Goal: Transaction & Acquisition: Book appointment/travel/reservation

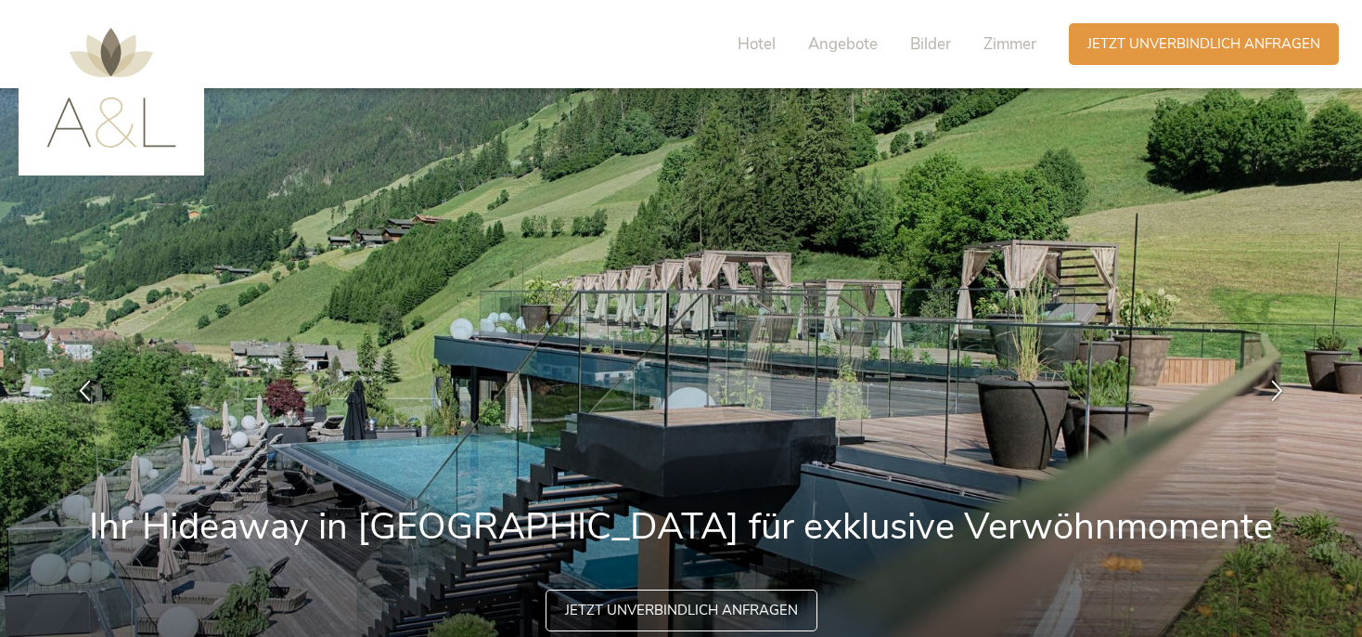
click at [840, 44] on span "Angebote" at bounding box center [843, 43] width 70 height 21
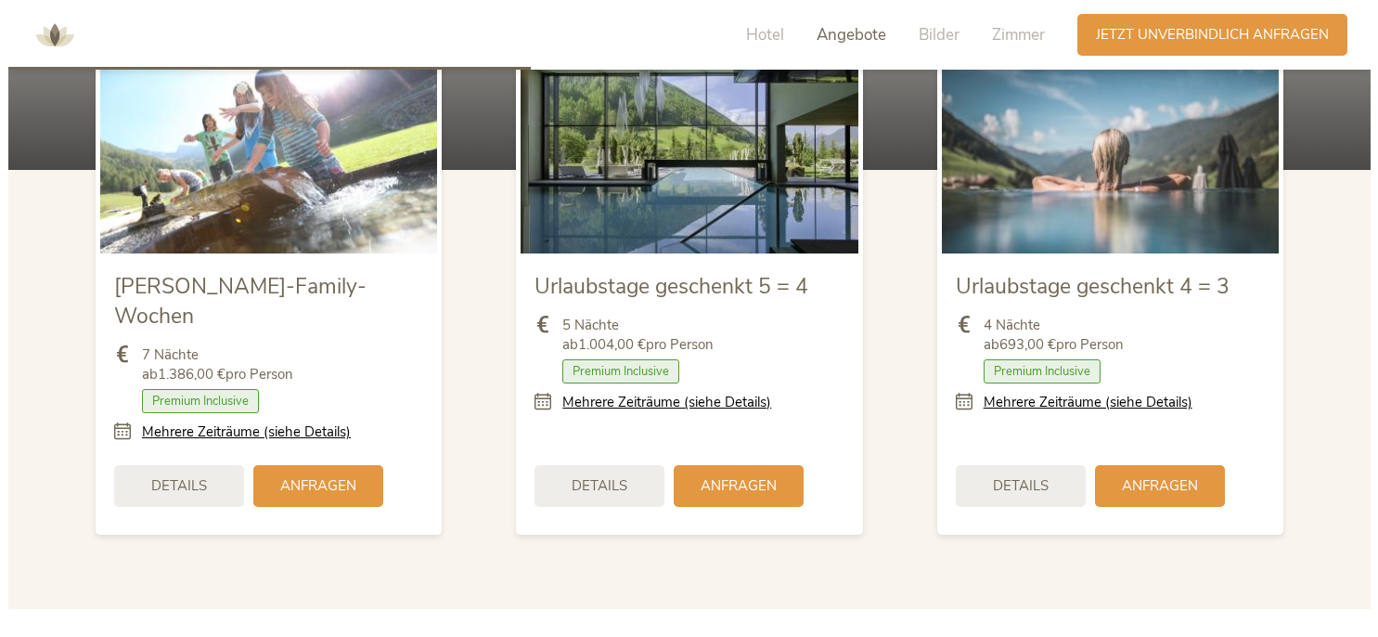
scroll to position [2152, 0]
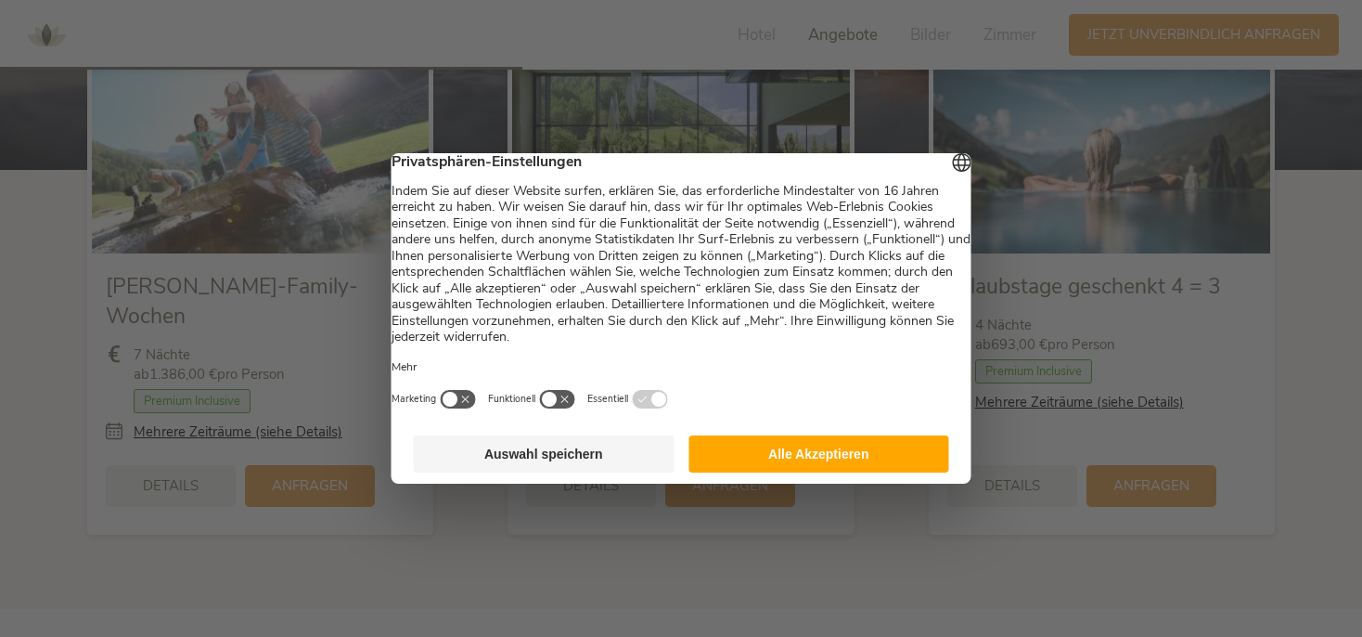
click at [504, 458] on button "Auswahl speichern" at bounding box center [544, 453] width 261 height 37
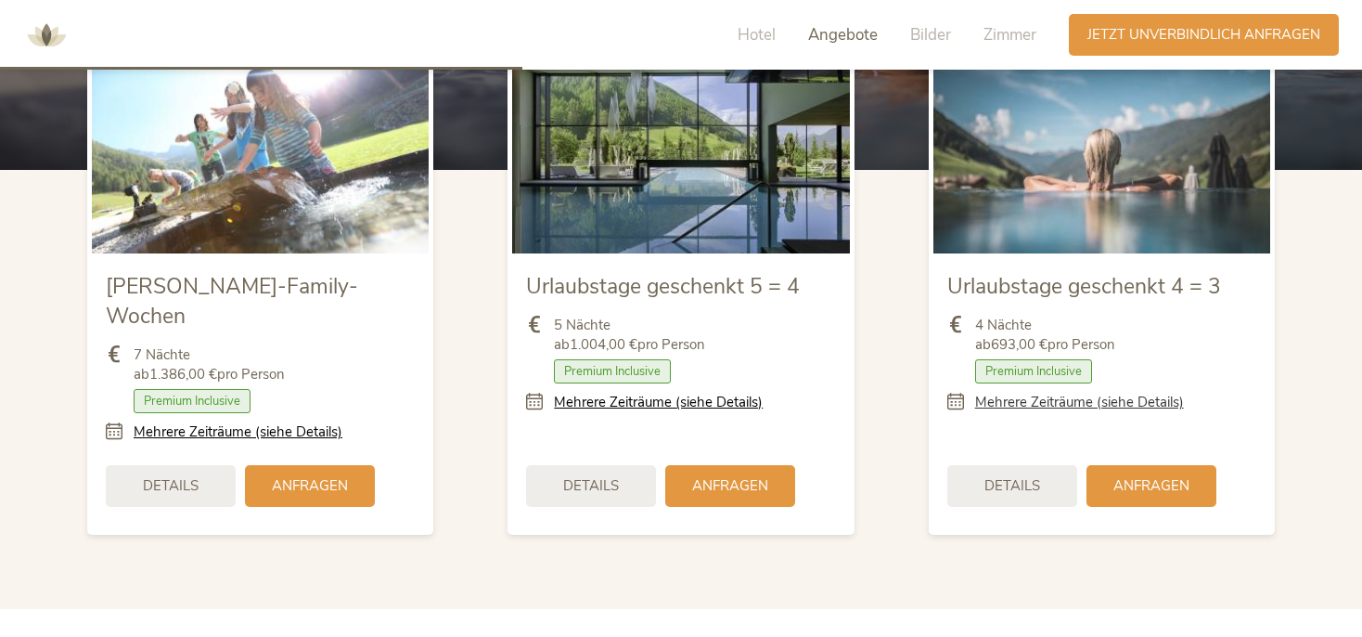
click at [1032, 405] on link "Mehrere Zeiträume (siehe Details)" at bounding box center [1079, 402] width 209 height 19
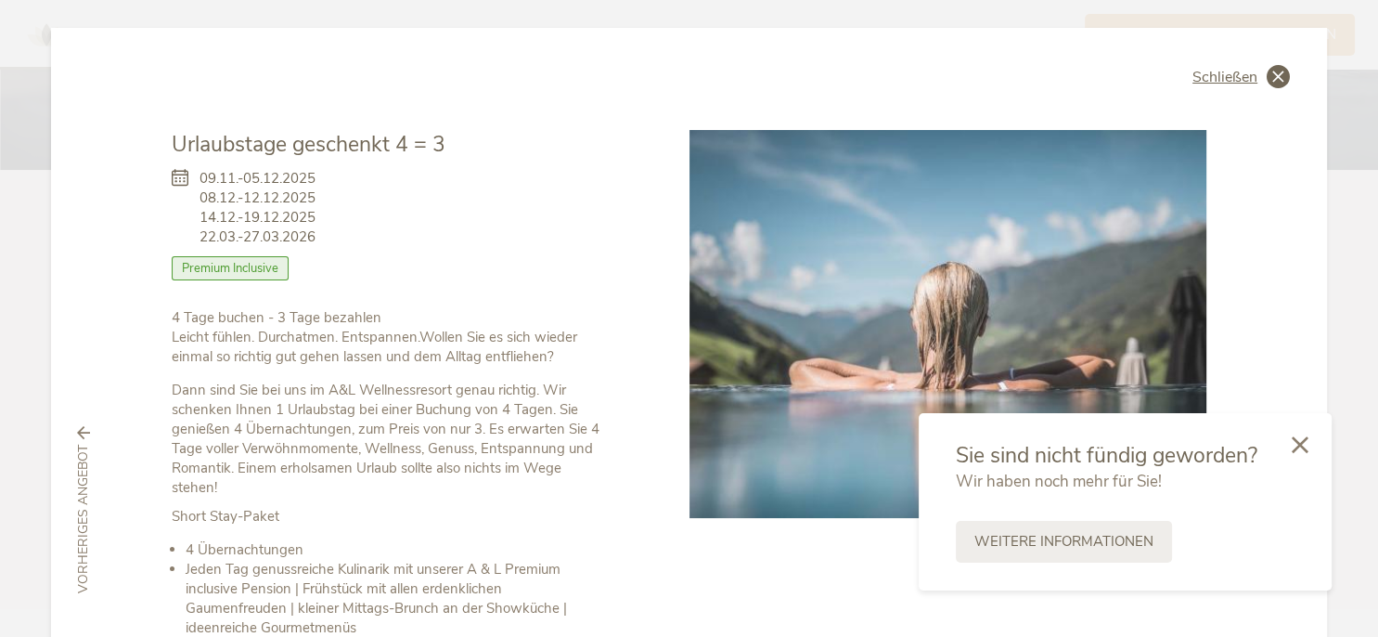
click at [1274, 84] on icon at bounding box center [1278, 76] width 23 height 23
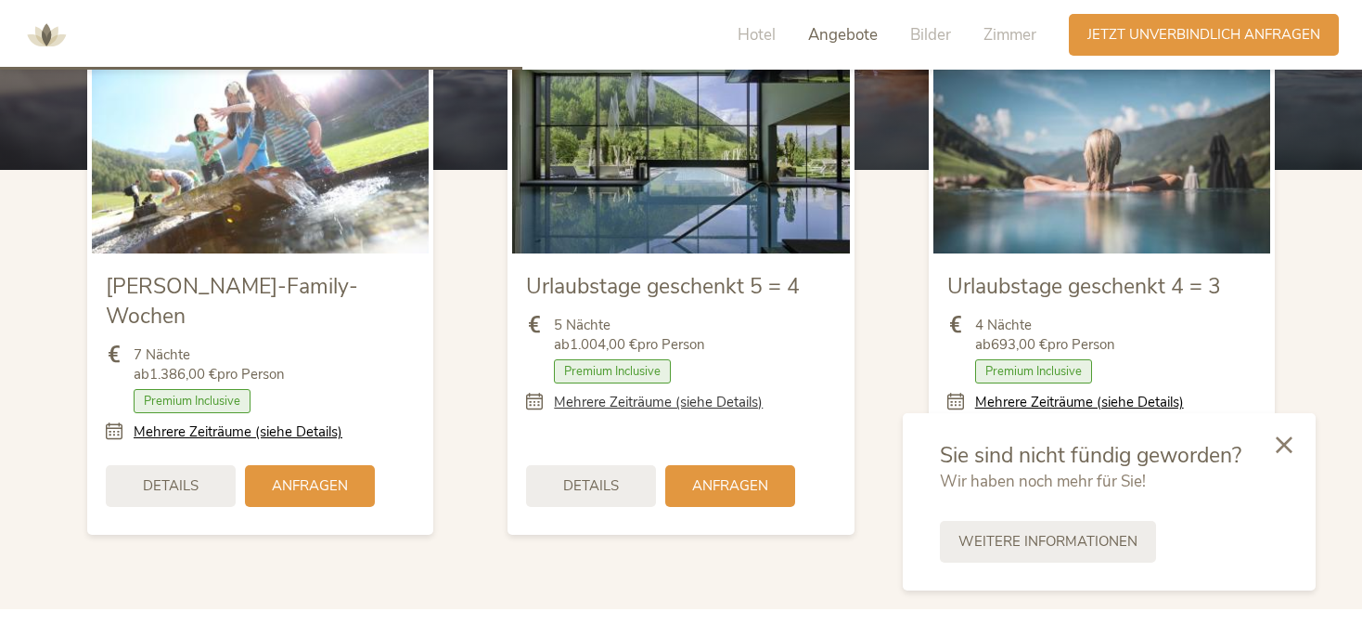
click at [638, 401] on link "Mehrere Zeiträume (siehe Details)" at bounding box center [658, 402] width 209 height 19
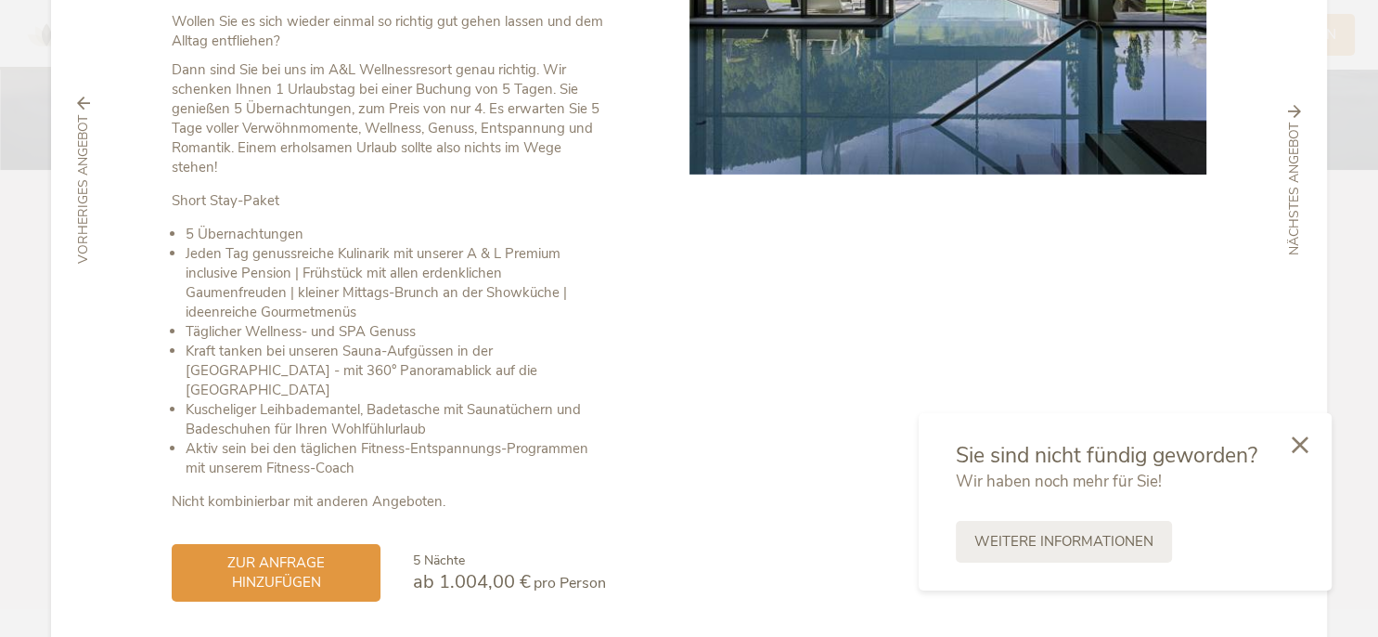
scroll to position [395, 0]
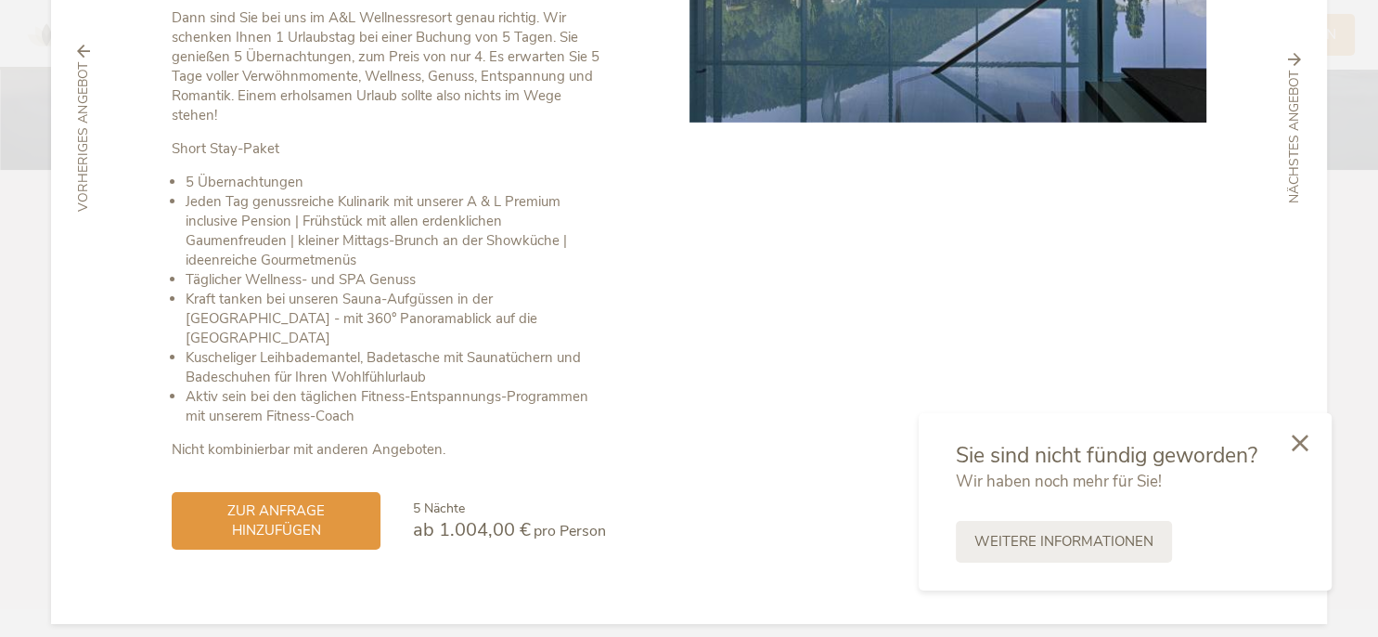
click at [1301, 445] on icon at bounding box center [1300, 442] width 17 height 17
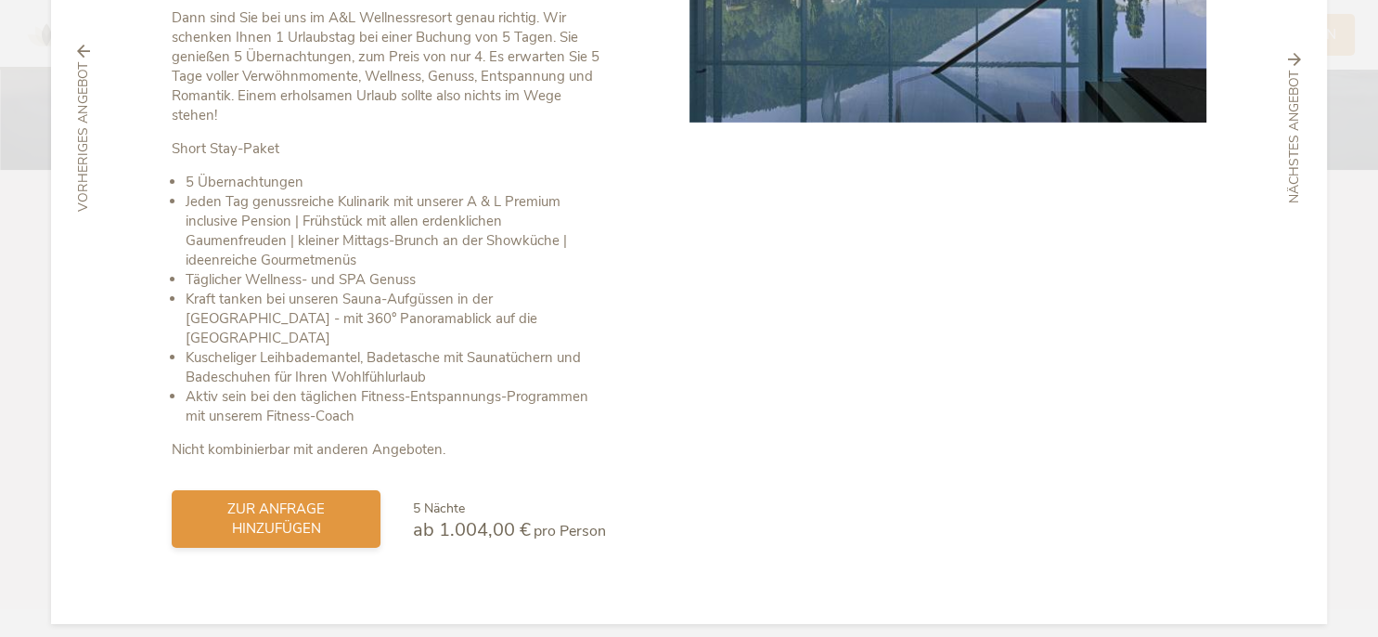
click at [248, 499] on span "zur Anfrage hinzufügen" at bounding box center [276, 518] width 172 height 39
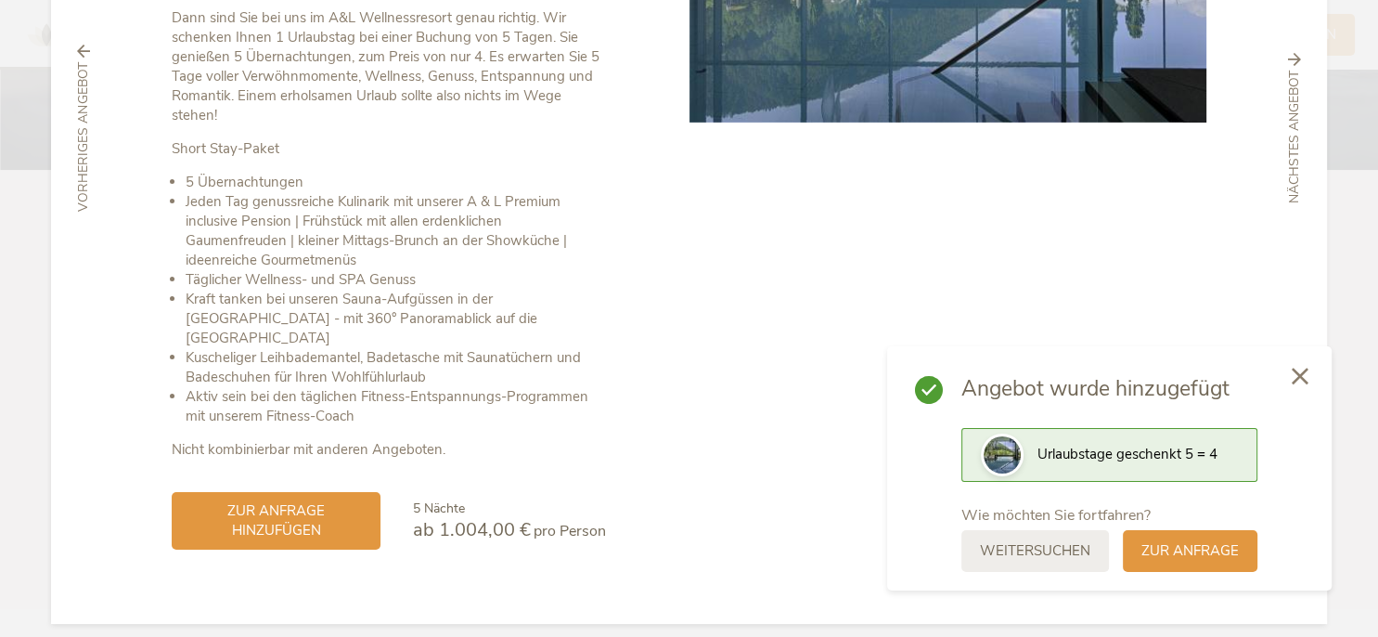
click at [1301, 377] on icon at bounding box center [1300, 375] width 17 height 17
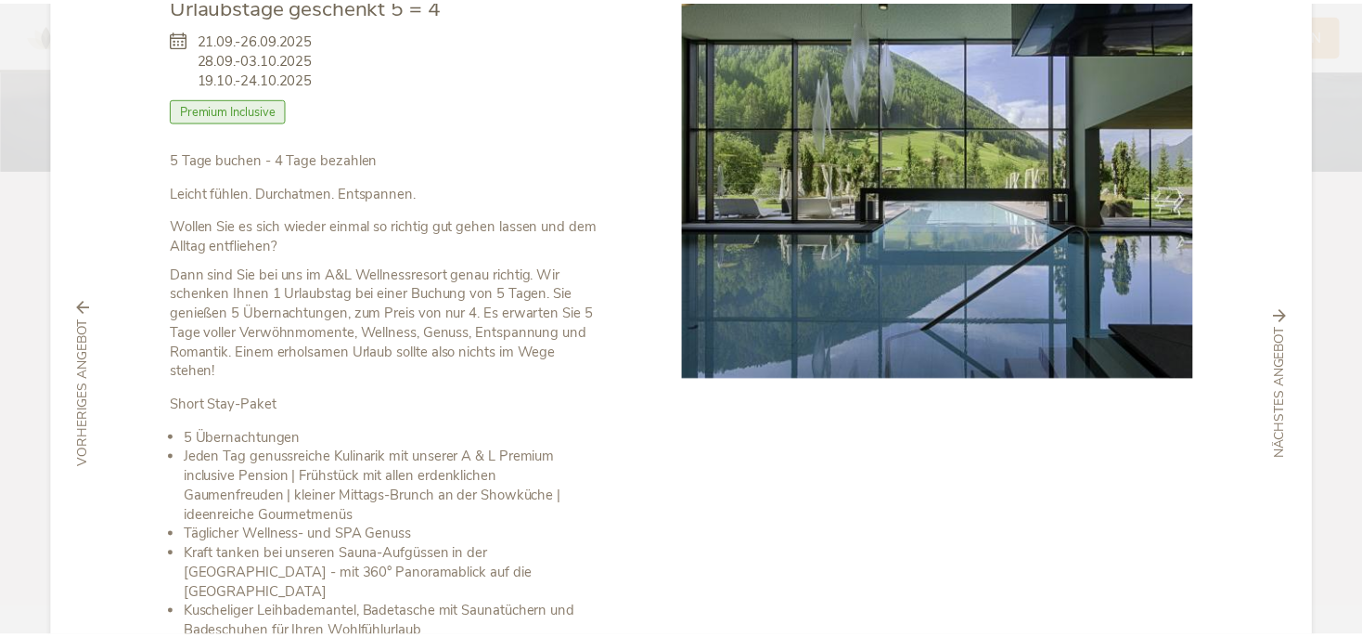
scroll to position [0, 0]
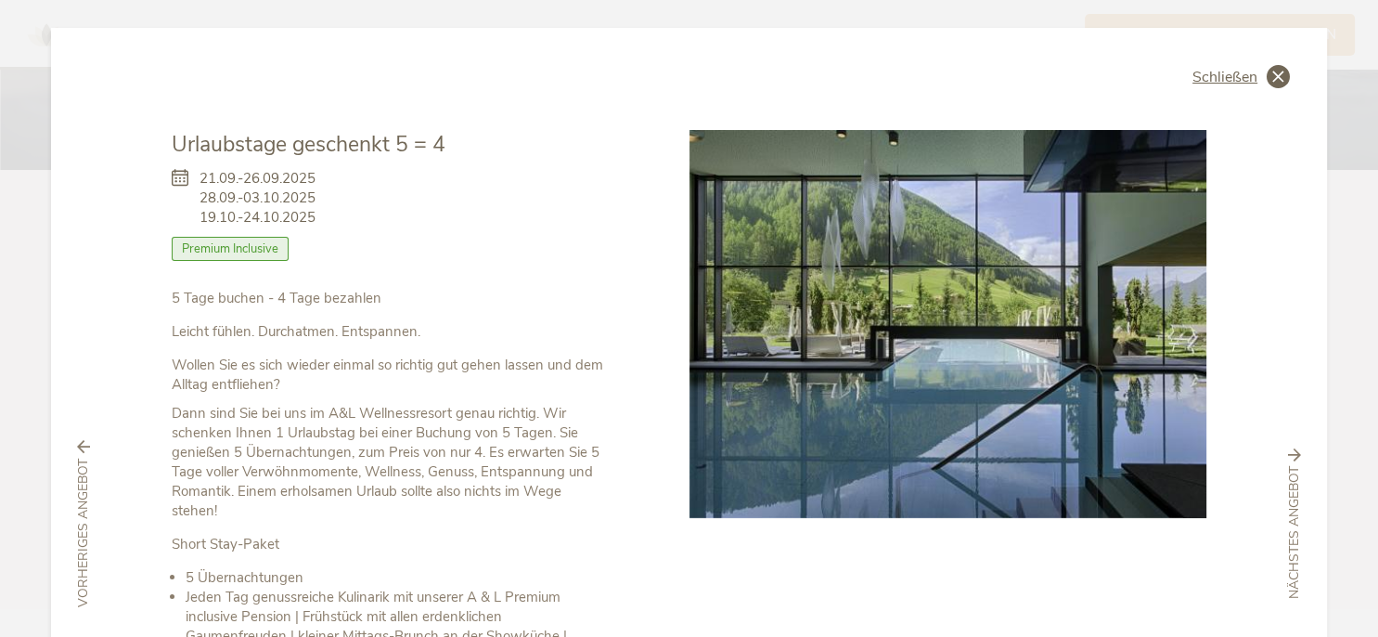
click at [1237, 72] on span "Schließen" at bounding box center [1224, 77] width 65 height 15
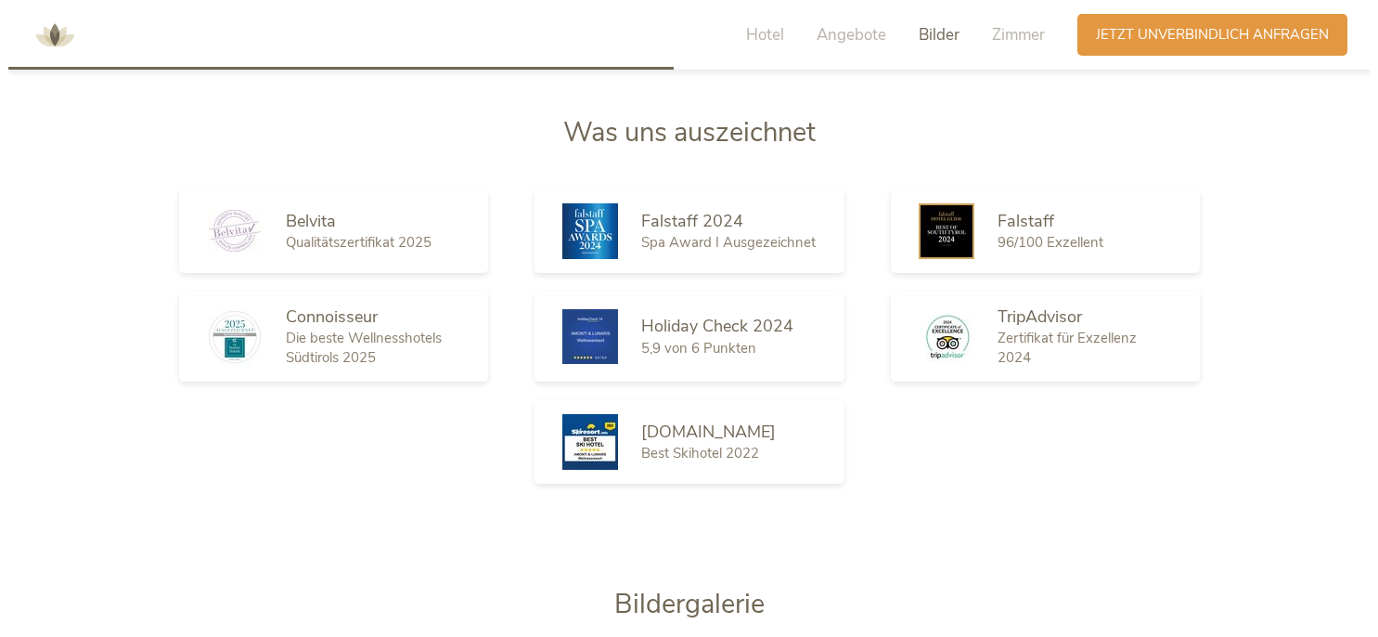
scroll to position [2152, 0]
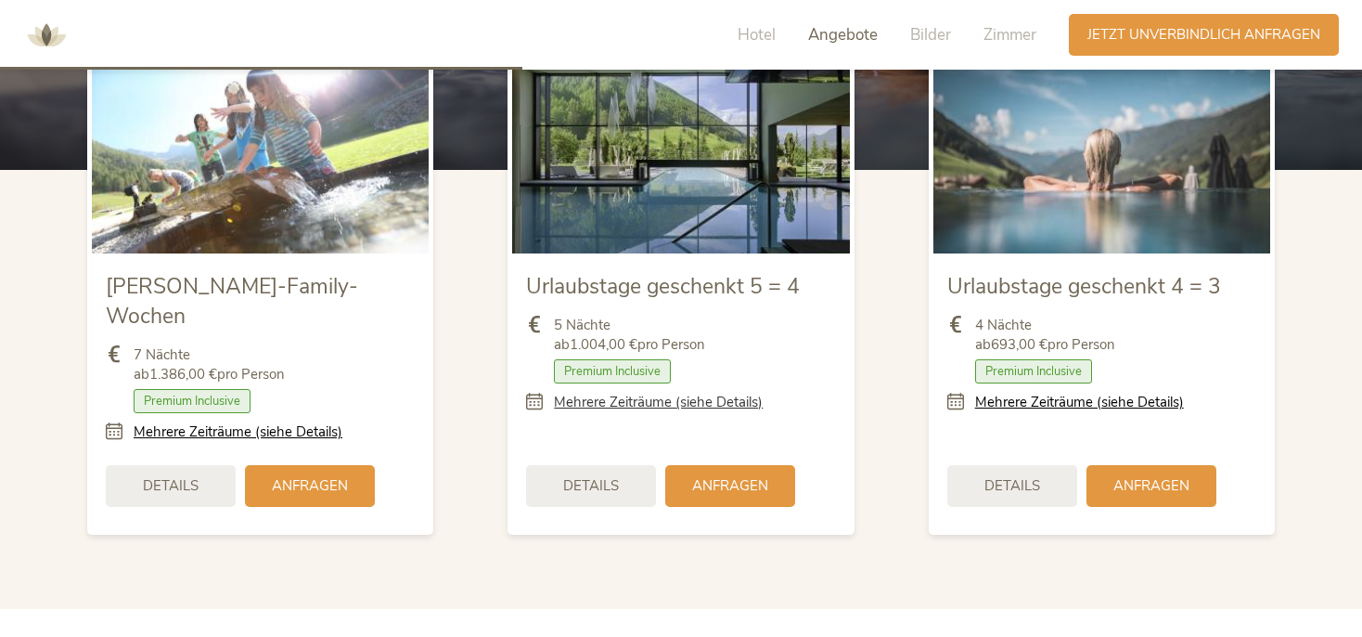
click at [628, 403] on link "Mehrere Zeiträume (siehe Details)" at bounding box center [658, 402] width 209 height 19
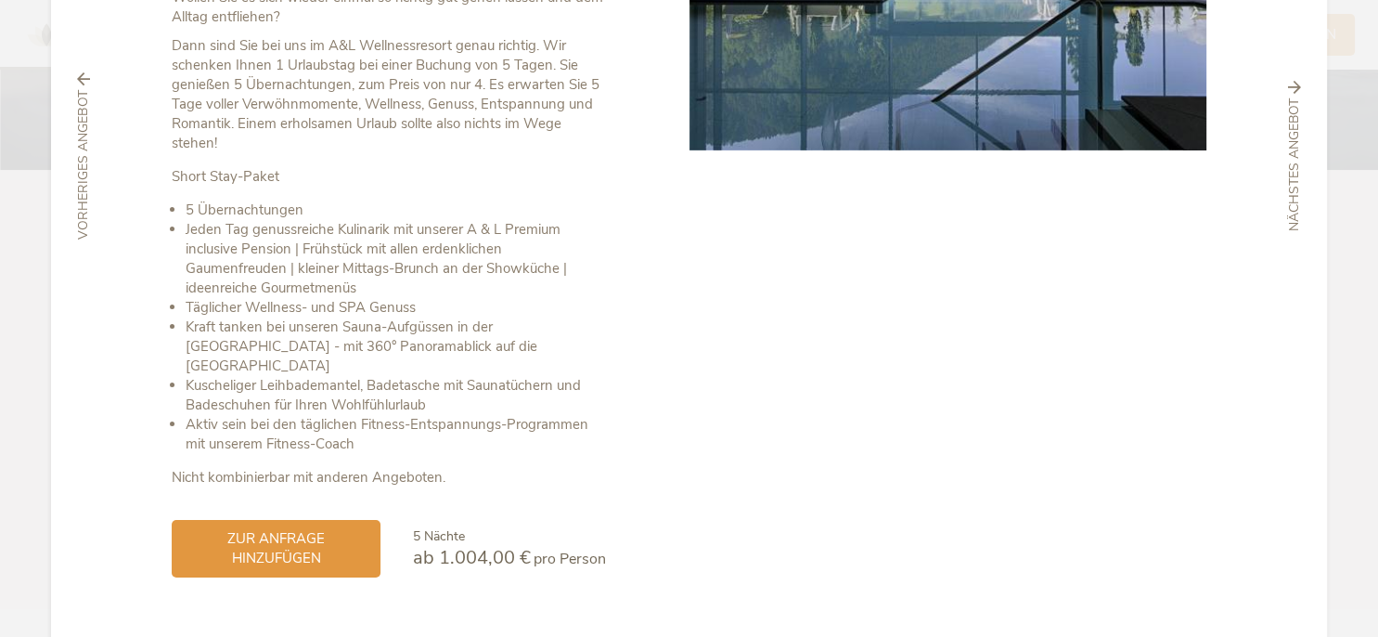
scroll to position [395, 0]
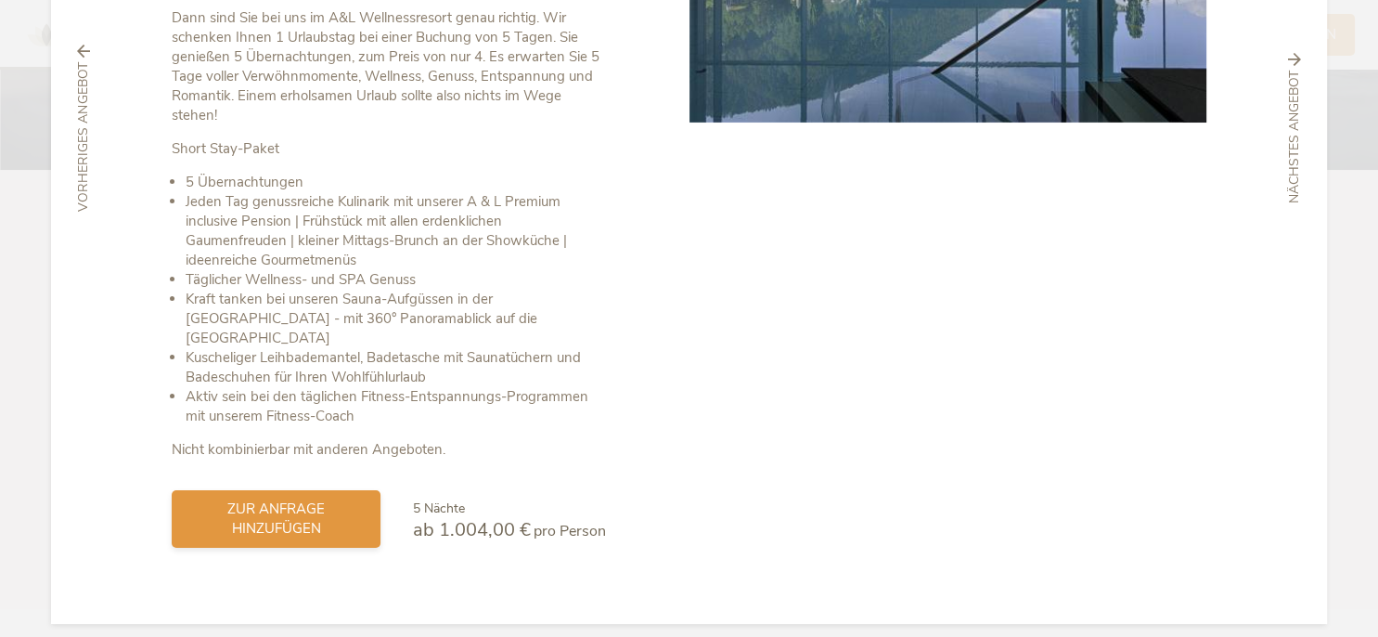
click at [271, 507] on span "zur Anfrage hinzufügen" at bounding box center [276, 518] width 172 height 39
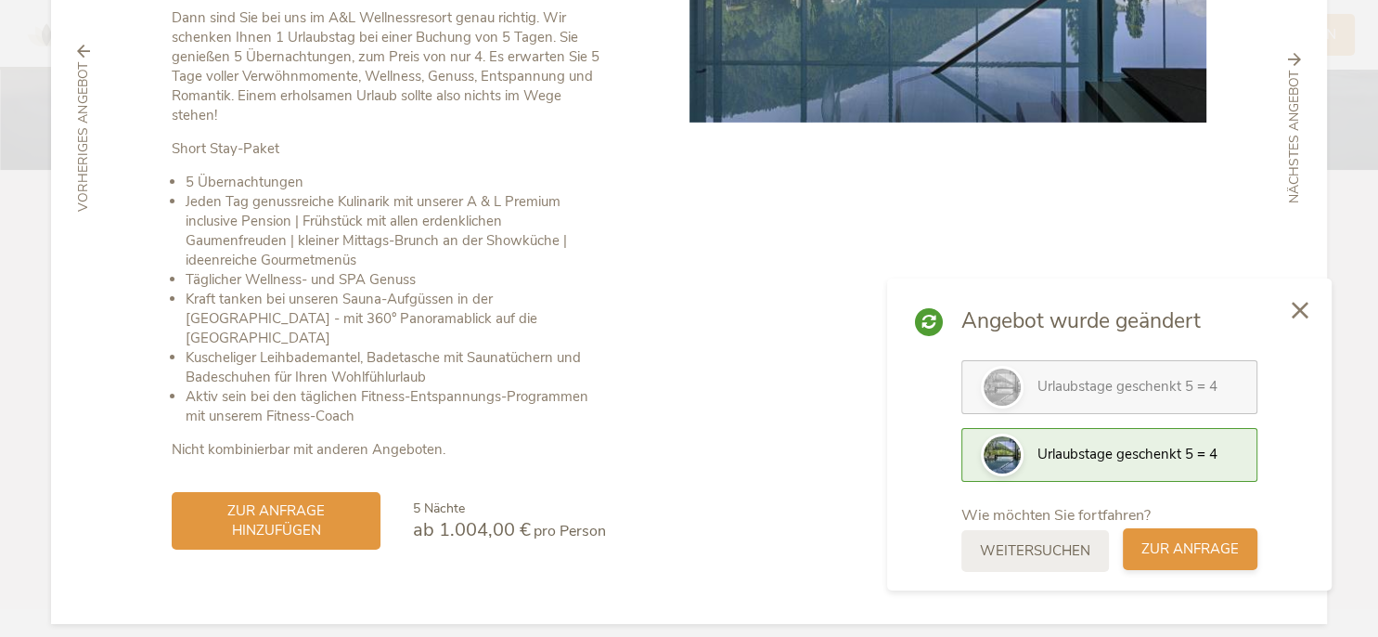
click at [1208, 548] on span "zur Anfrage" at bounding box center [1189, 548] width 97 height 19
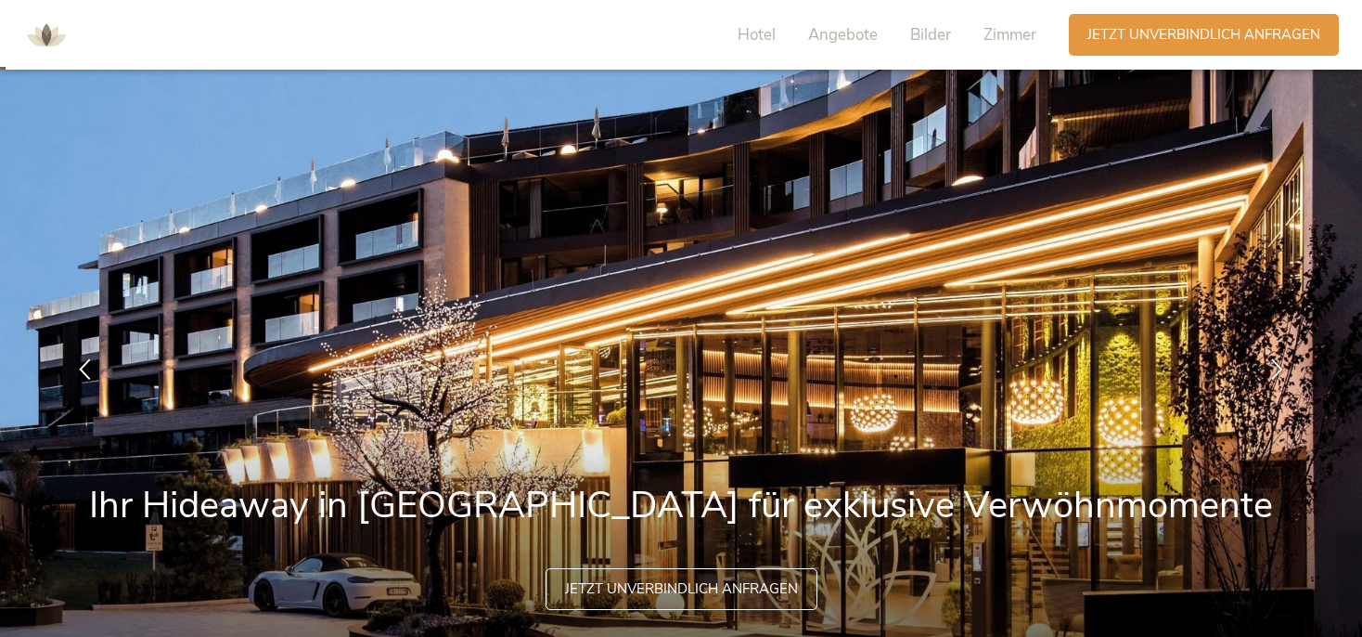
scroll to position [0, 0]
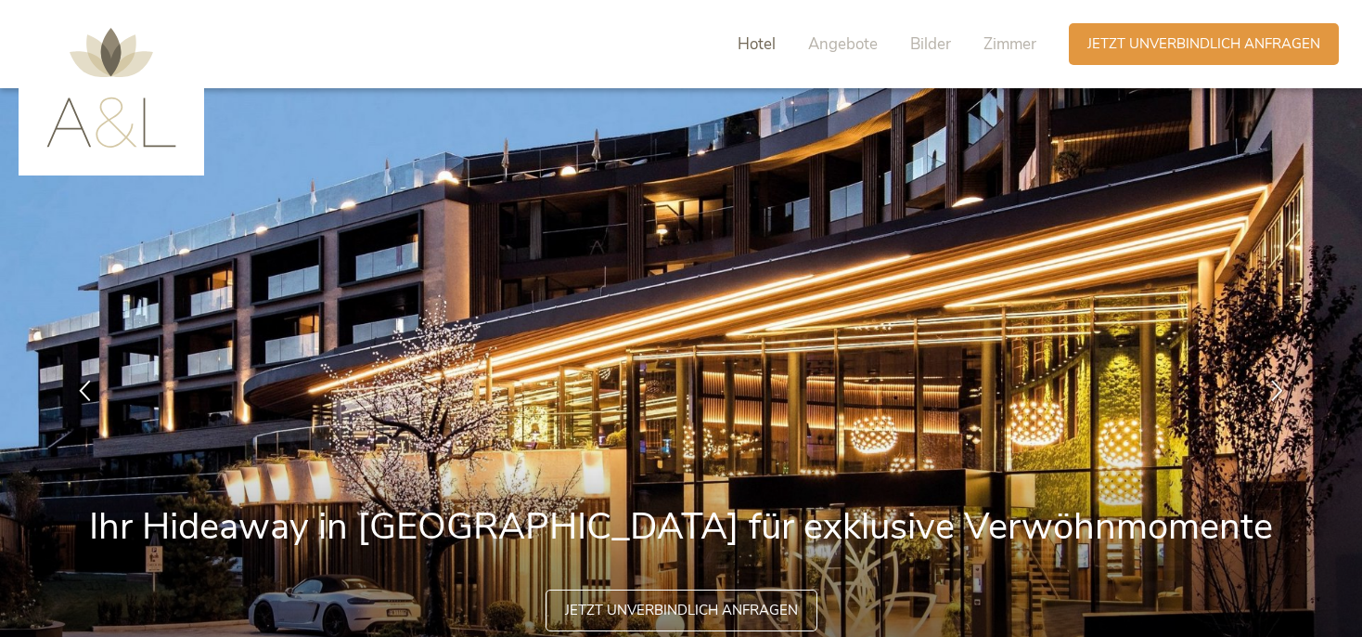
click at [750, 46] on span "Hotel" at bounding box center [757, 43] width 38 height 21
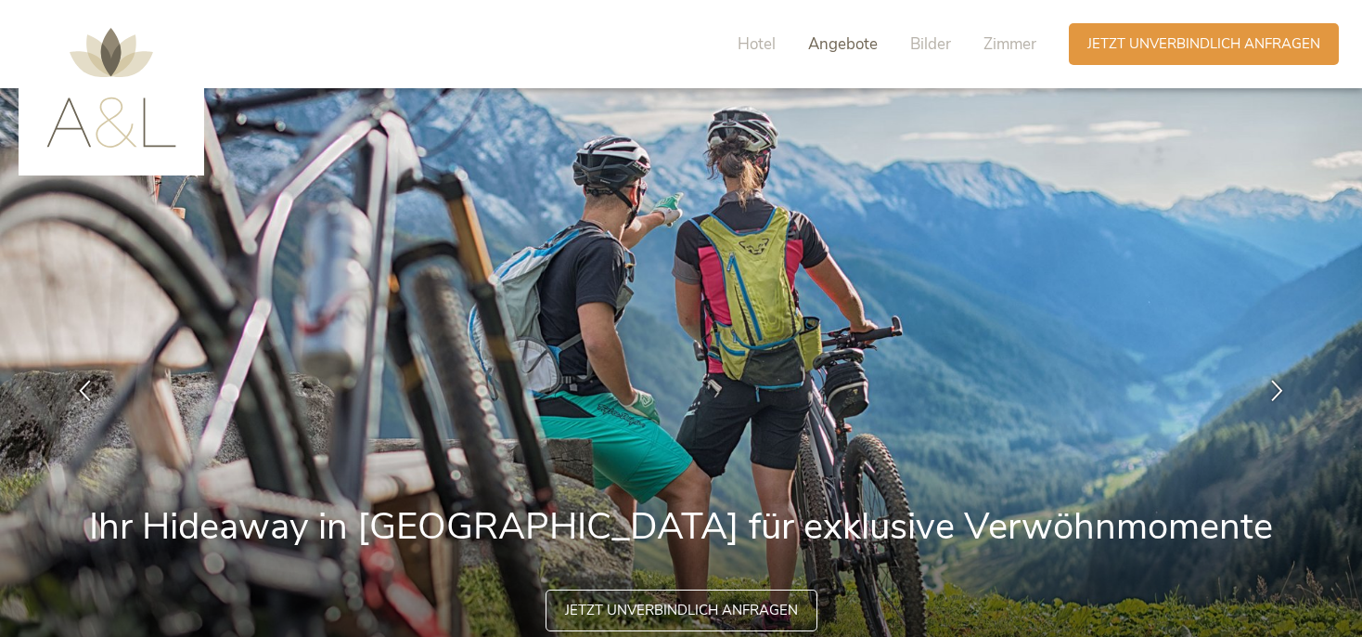
click at [852, 44] on span "Angebote" at bounding box center [843, 43] width 70 height 21
